Goal: Communication & Community: Answer question/provide support

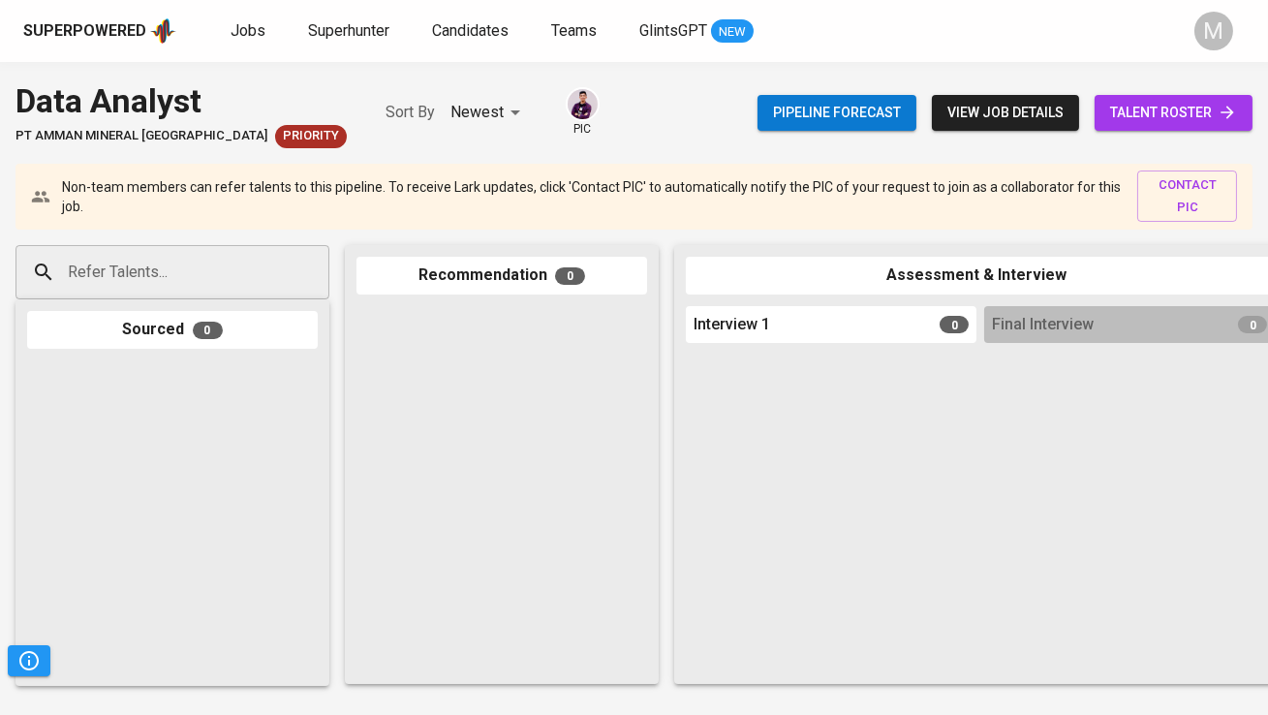
click at [209, 264] on input "Refer Talents..." at bounding box center [164, 272] width 203 height 37
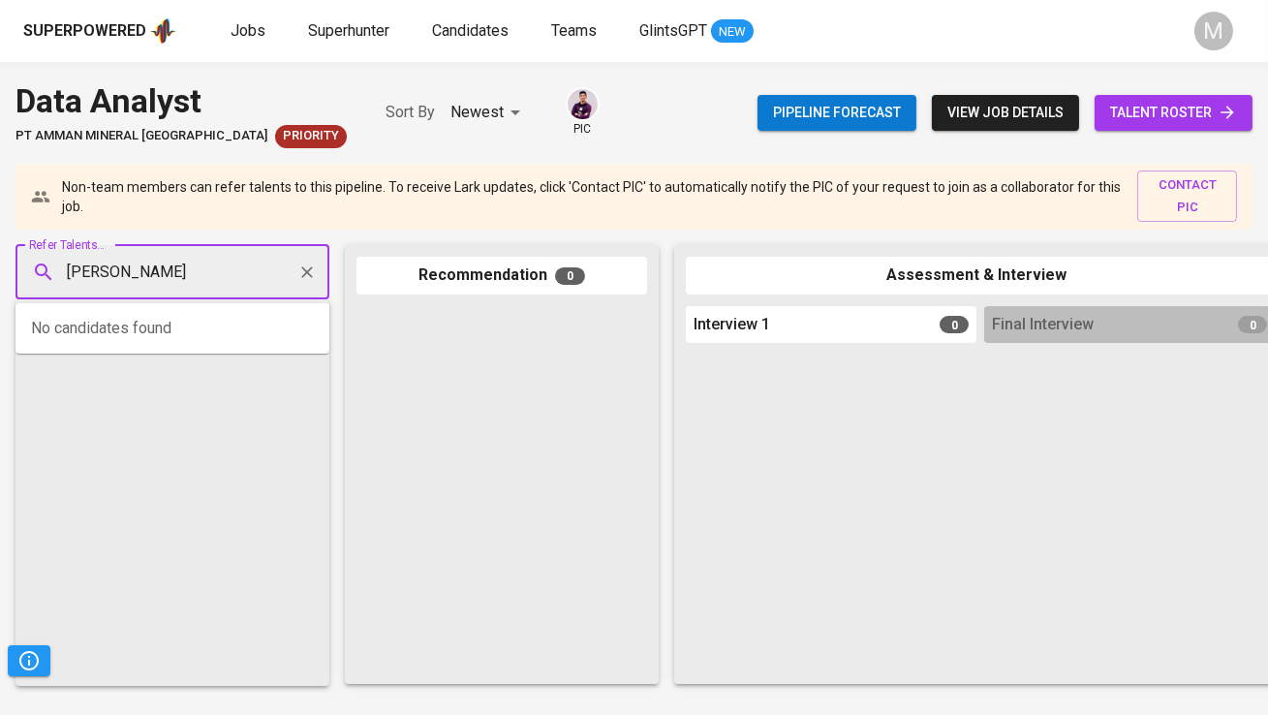
type input "[PERSON_NAME]"
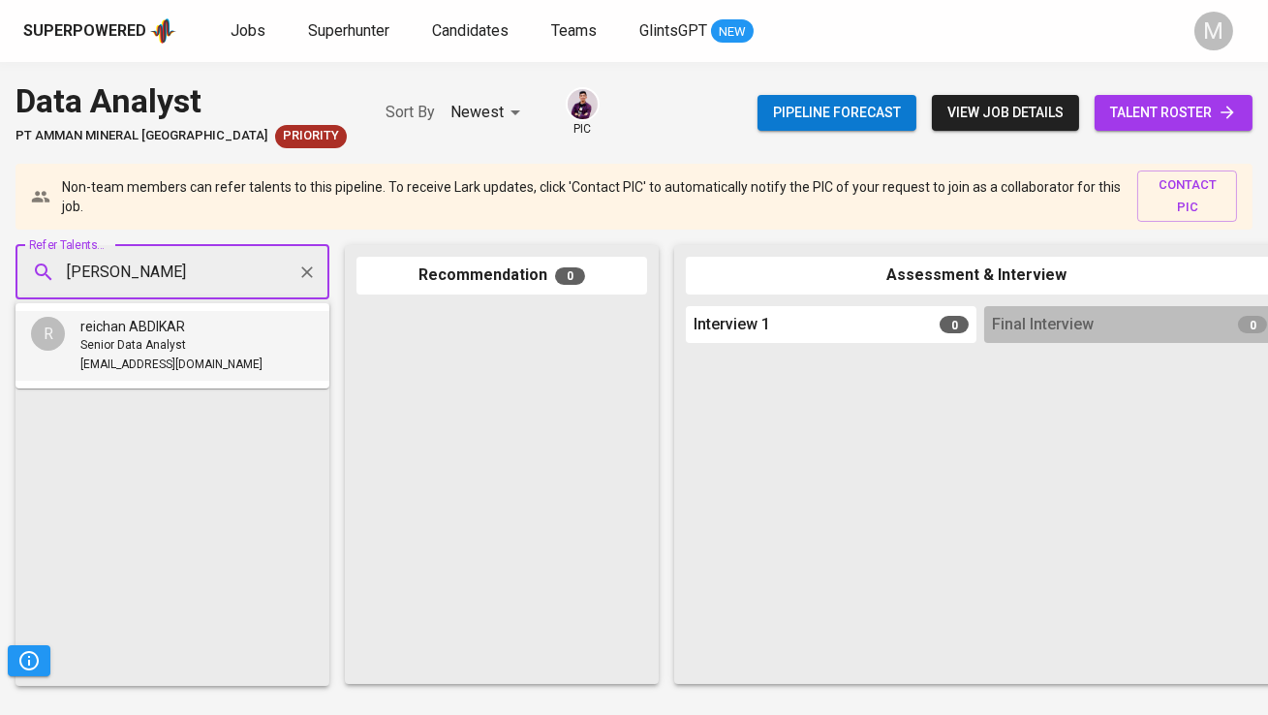
click at [207, 326] on div "reichan ABDIKAR" at bounding box center [171, 326] width 182 height 19
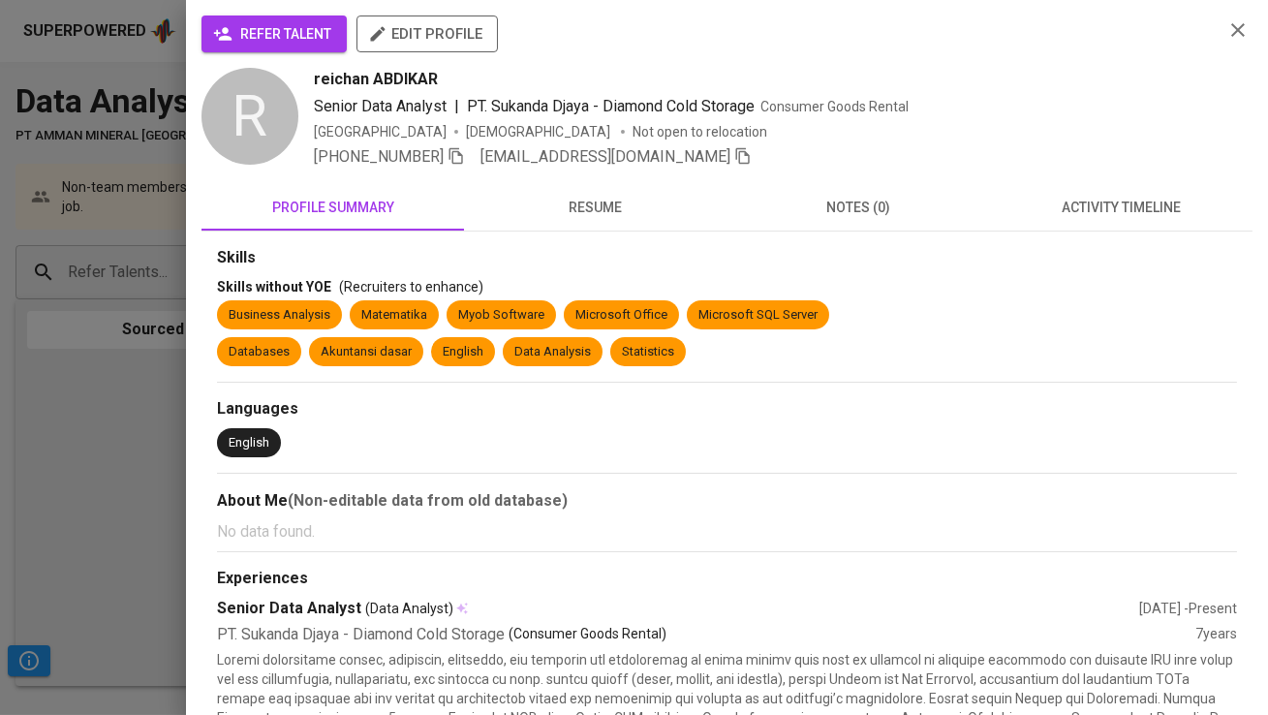
click at [295, 32] on span "refer talent" at bounding box center [274, 34] width 114 height 24
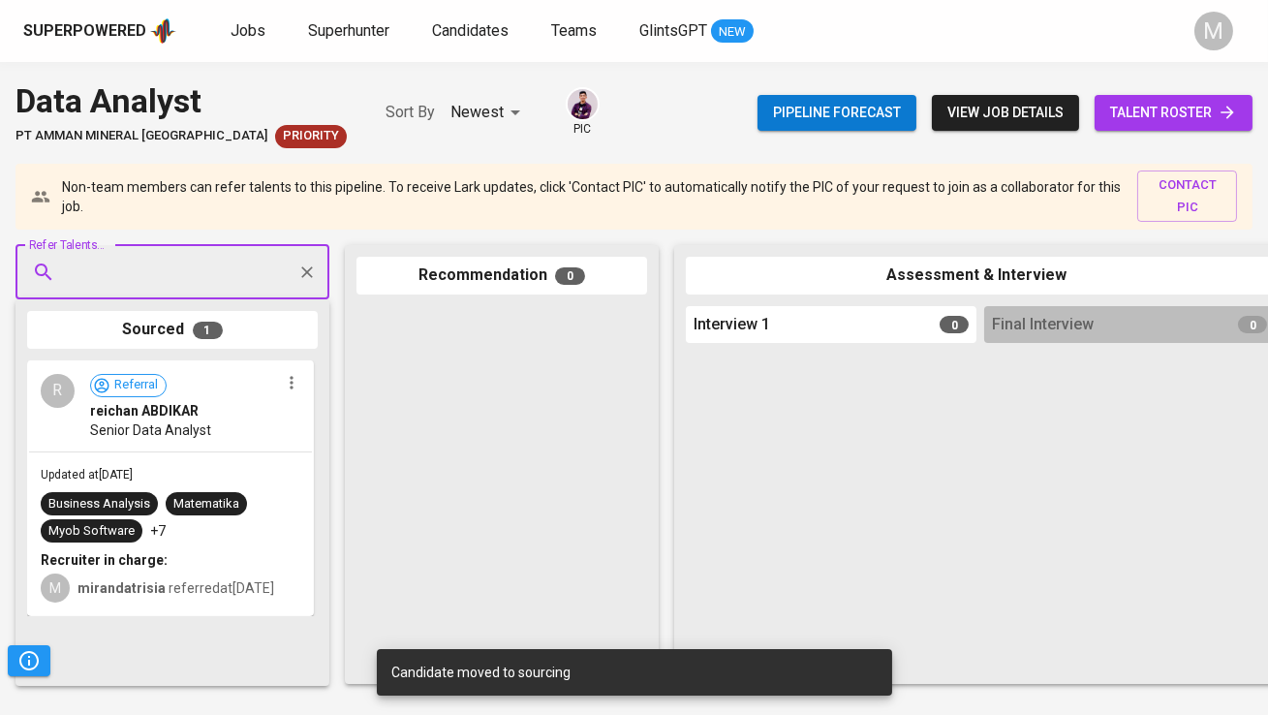
type input "a"
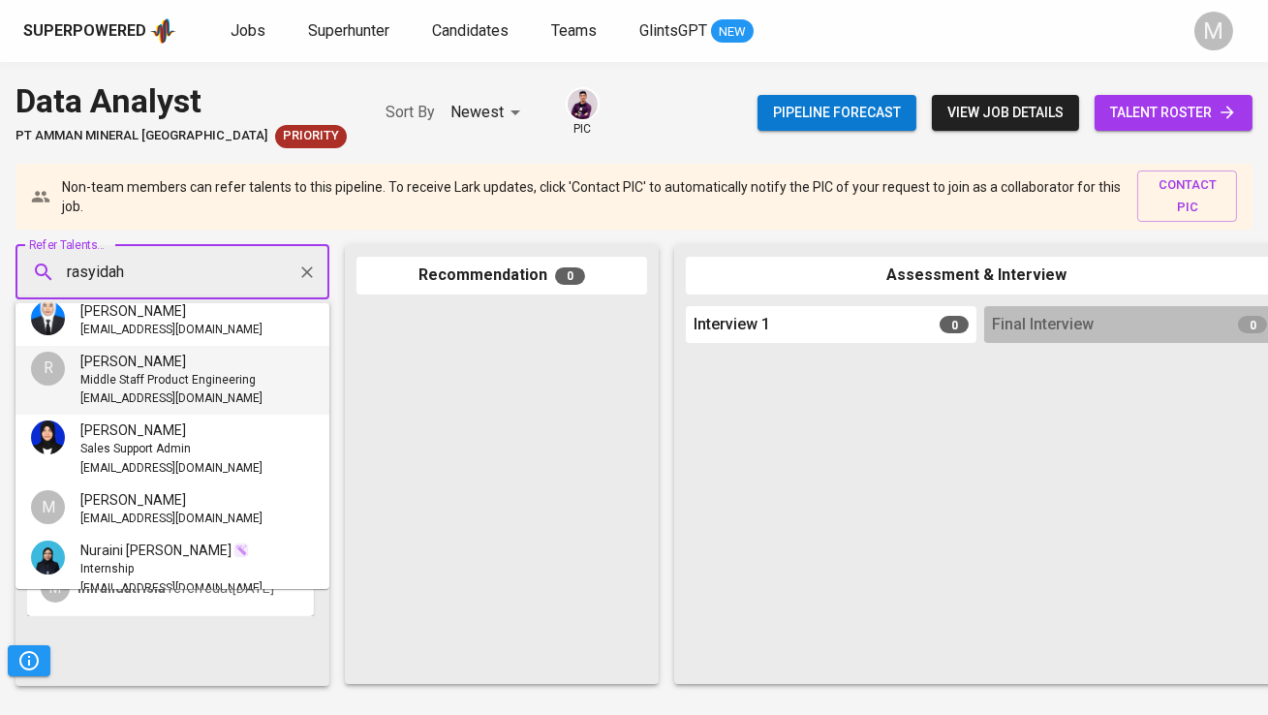
scroll to position [228, 0]
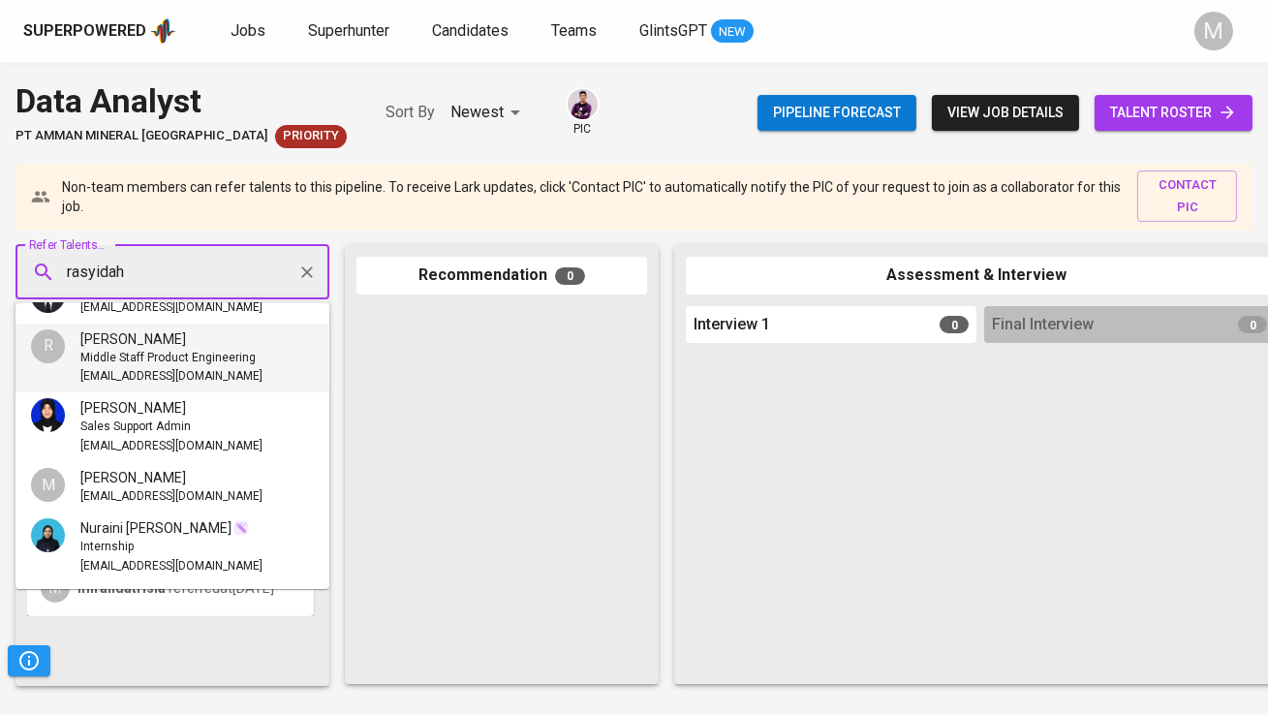
type input "rasyidah"
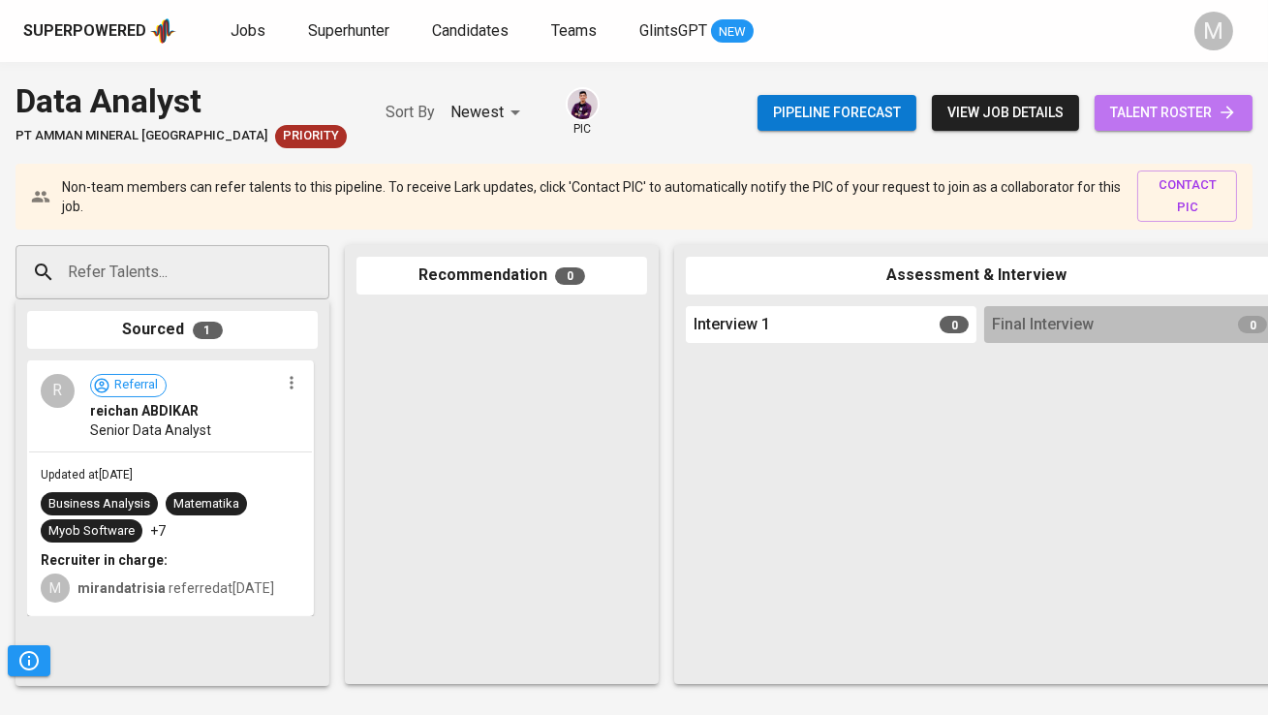
click at [1130, 95] on link "talent roster" at bounding box center [1174, 113] width 158 height 36
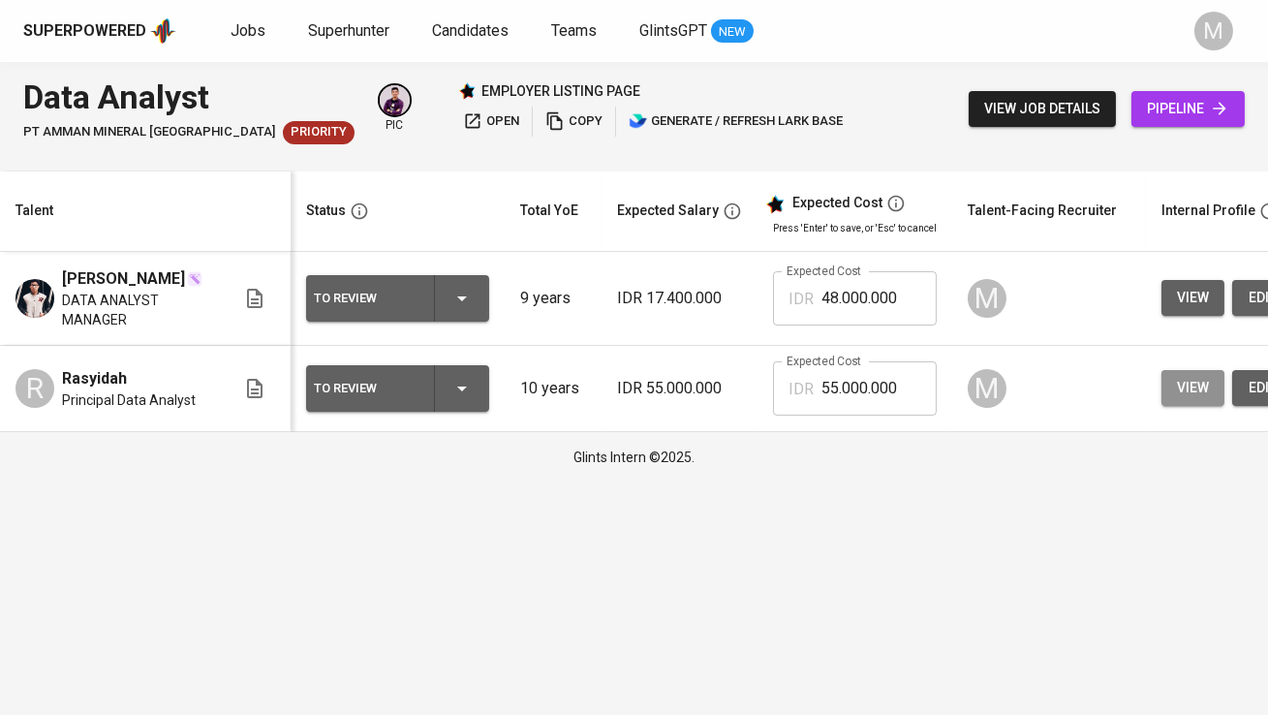
click at [1177, 390] on span "view" at bounding box center [1193, 388] width 32 height 24
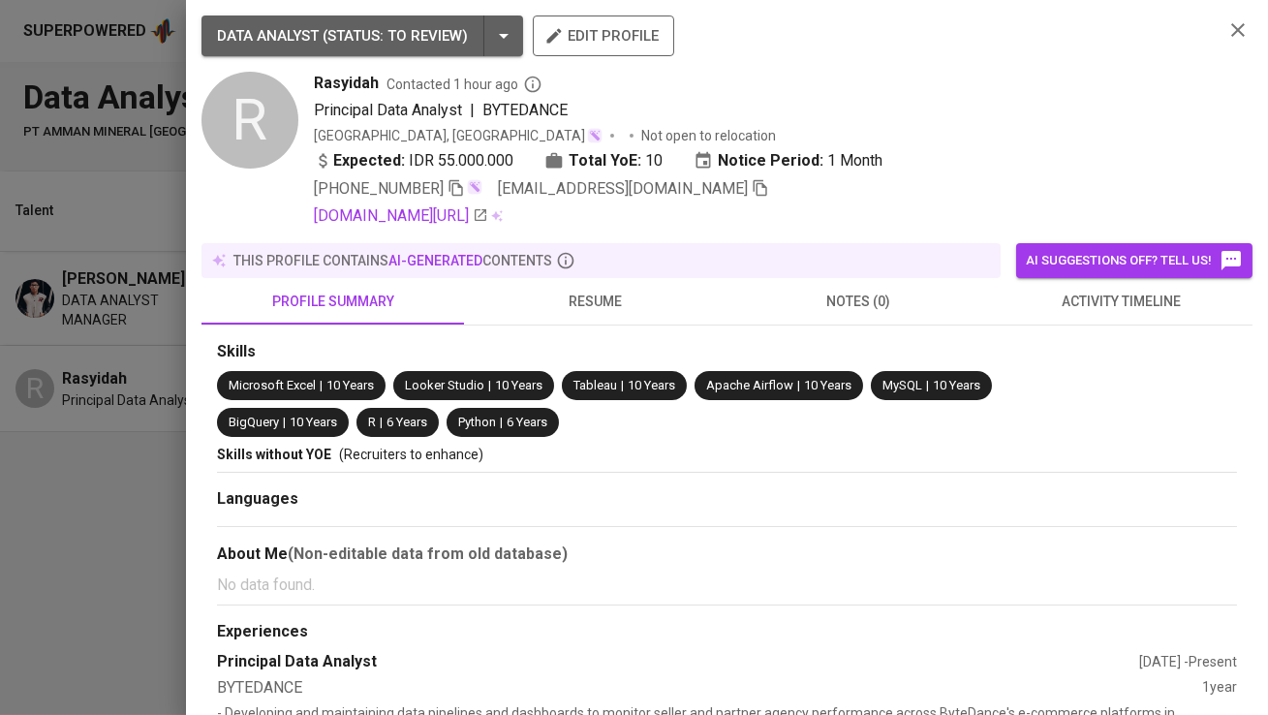
click at [754, 183] on icon "button" at bounding box center [761, 188] width 14 height 16
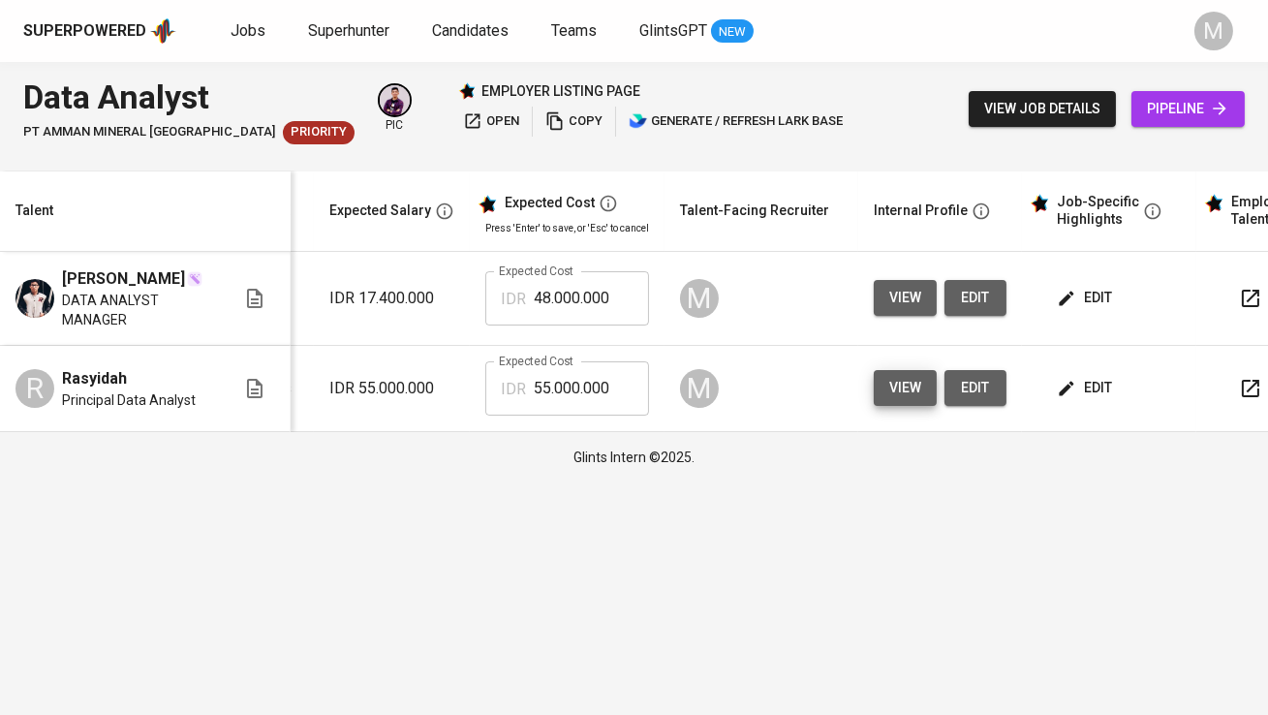
scroll to position [0, 288]
click at [1094, 379] on span "edit" at bounding box center [1086, 388] width 51 height 24
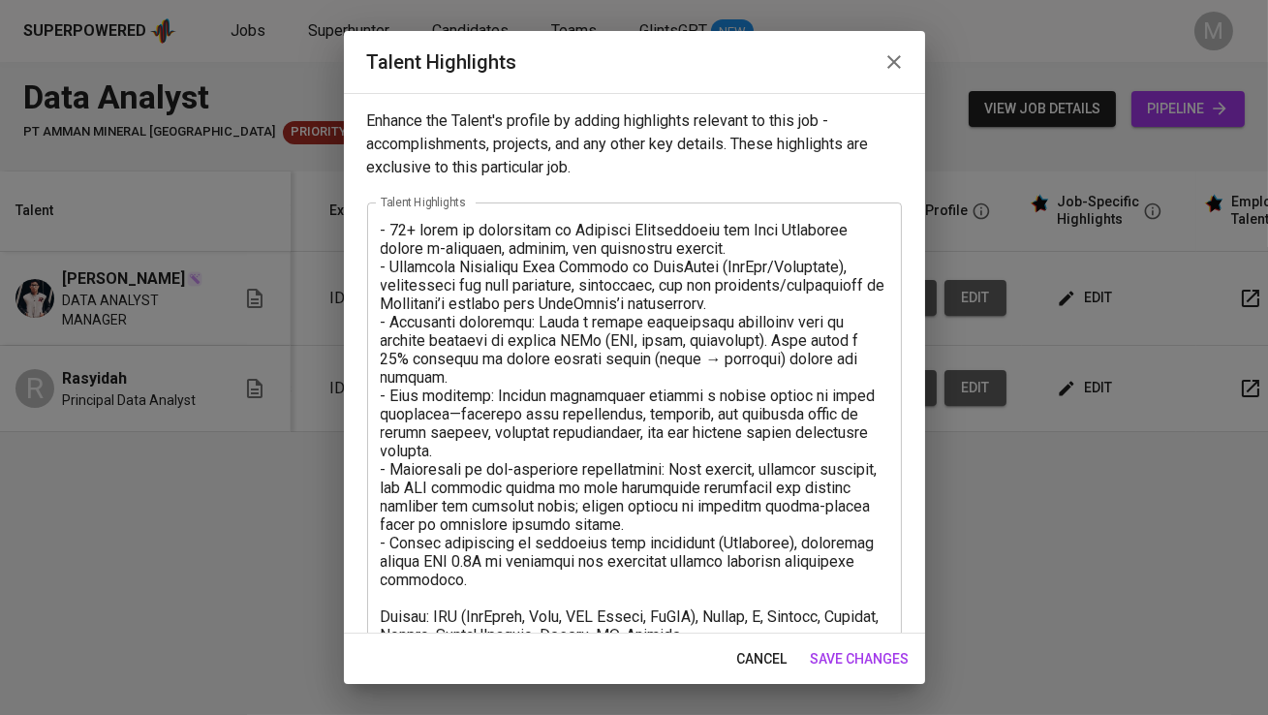
scroll to position [118, 0]
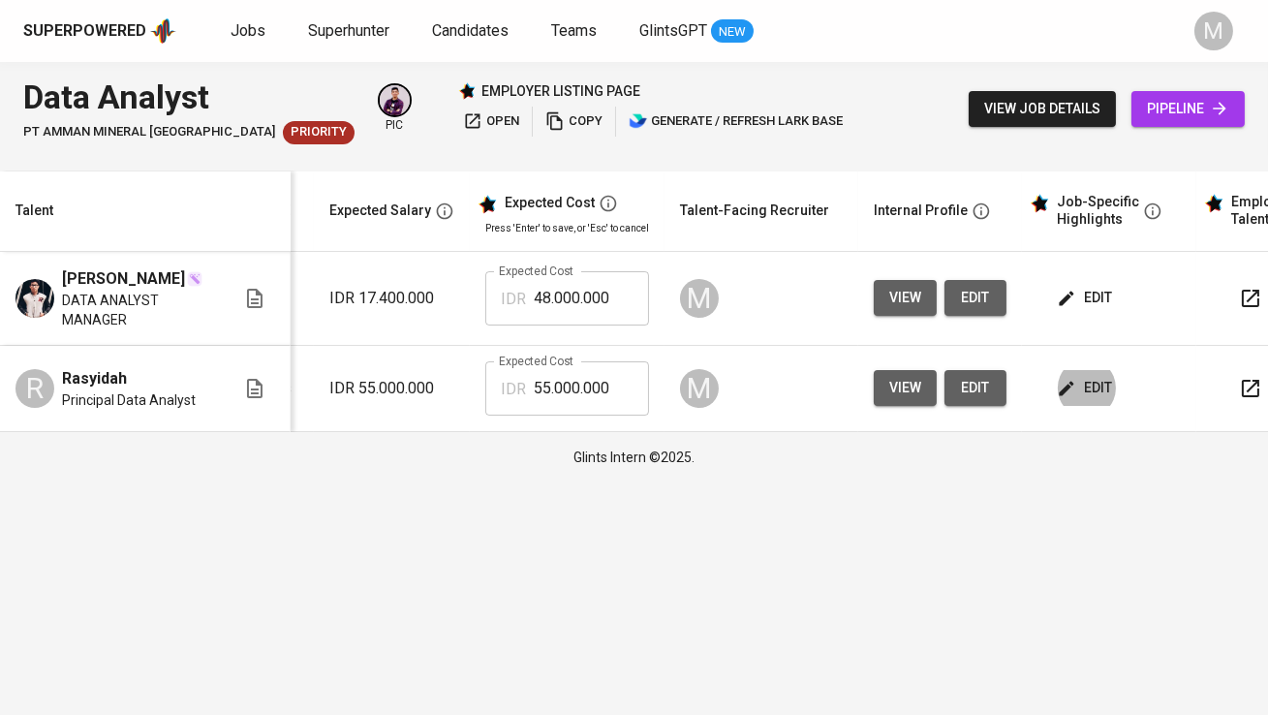
click at [1181, 111] on span "pipeline" at bounding box center [1188, 109] width 82 height 24
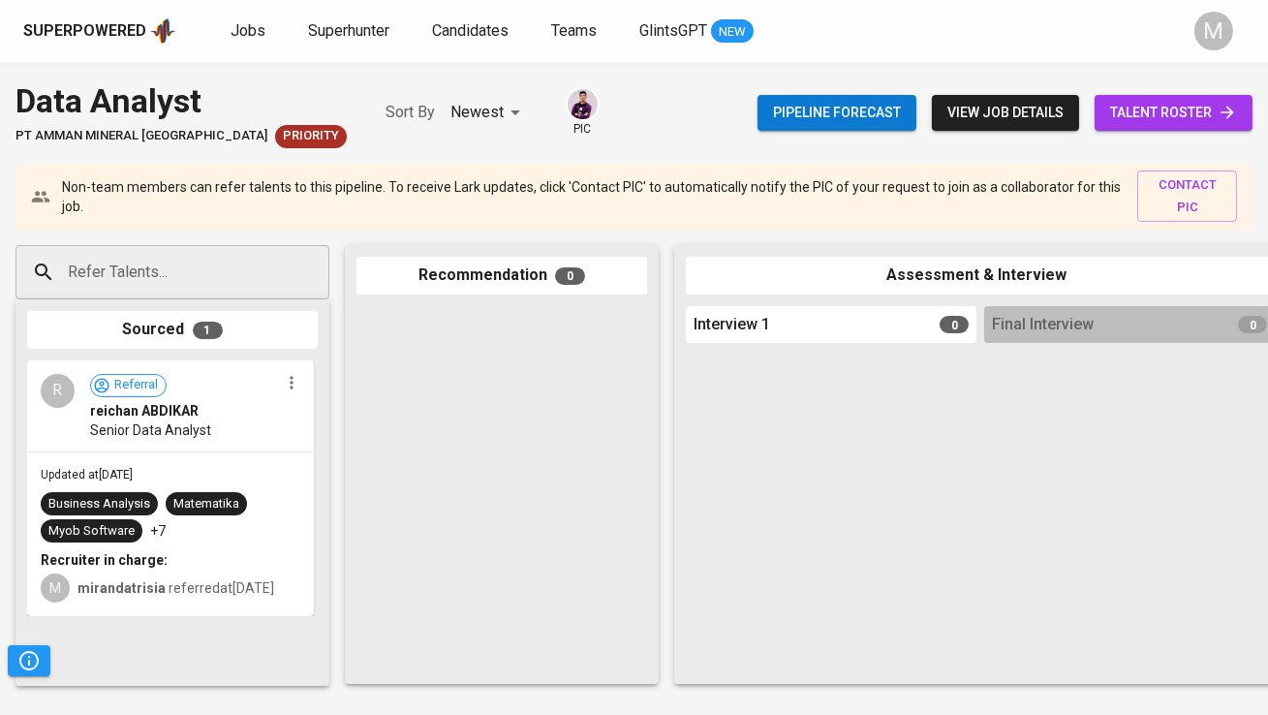
click at [195, 282] on input "Refer Talents..." at bounding box center [164, 272] width 203 height 37
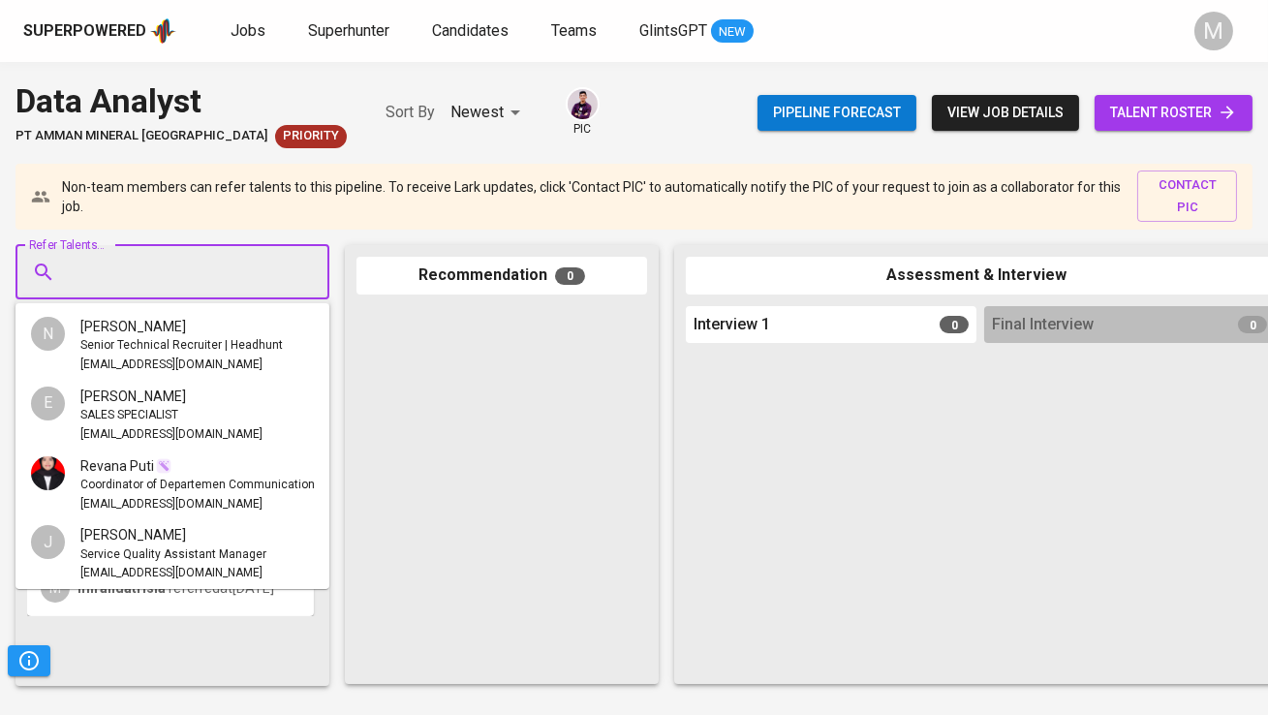
paste input "[EMAIL_ADDRESS][DOMAIN_NAME]"
type input "[EMAIL_ADDRESS][DOMAIN_NAME]"
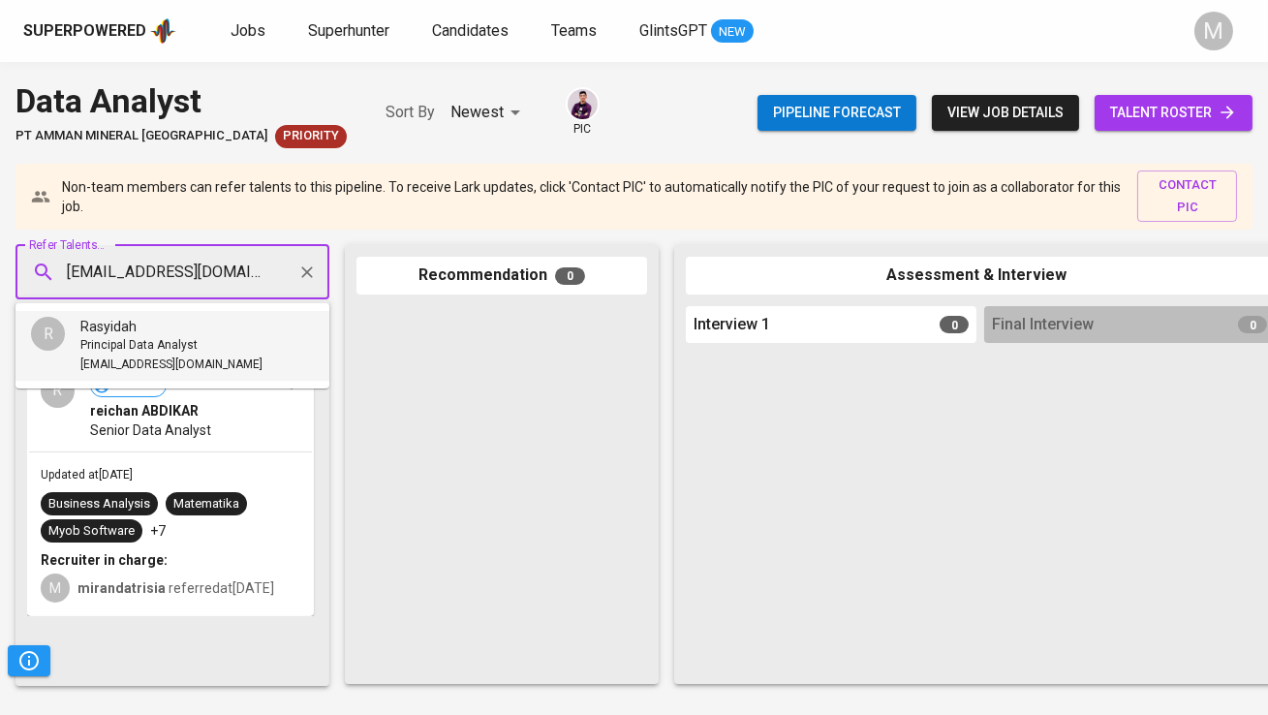
click at [183, 330] on div "Rasyidah" at bounding box center [171, 326] width 182 height 19
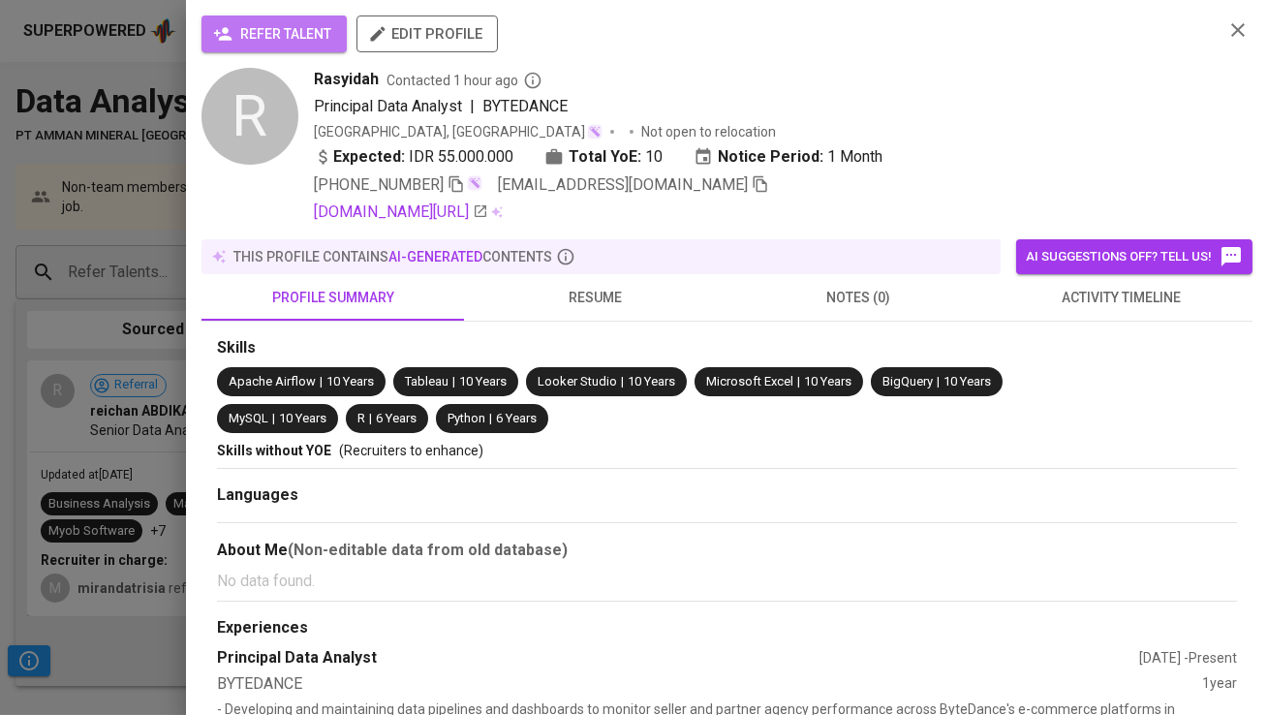
click at [284, 34] on span "refer talent" at bounding box center [274, 34] width 114 height 24
